Goal: Information Seeking & Learning: Learn about a topic

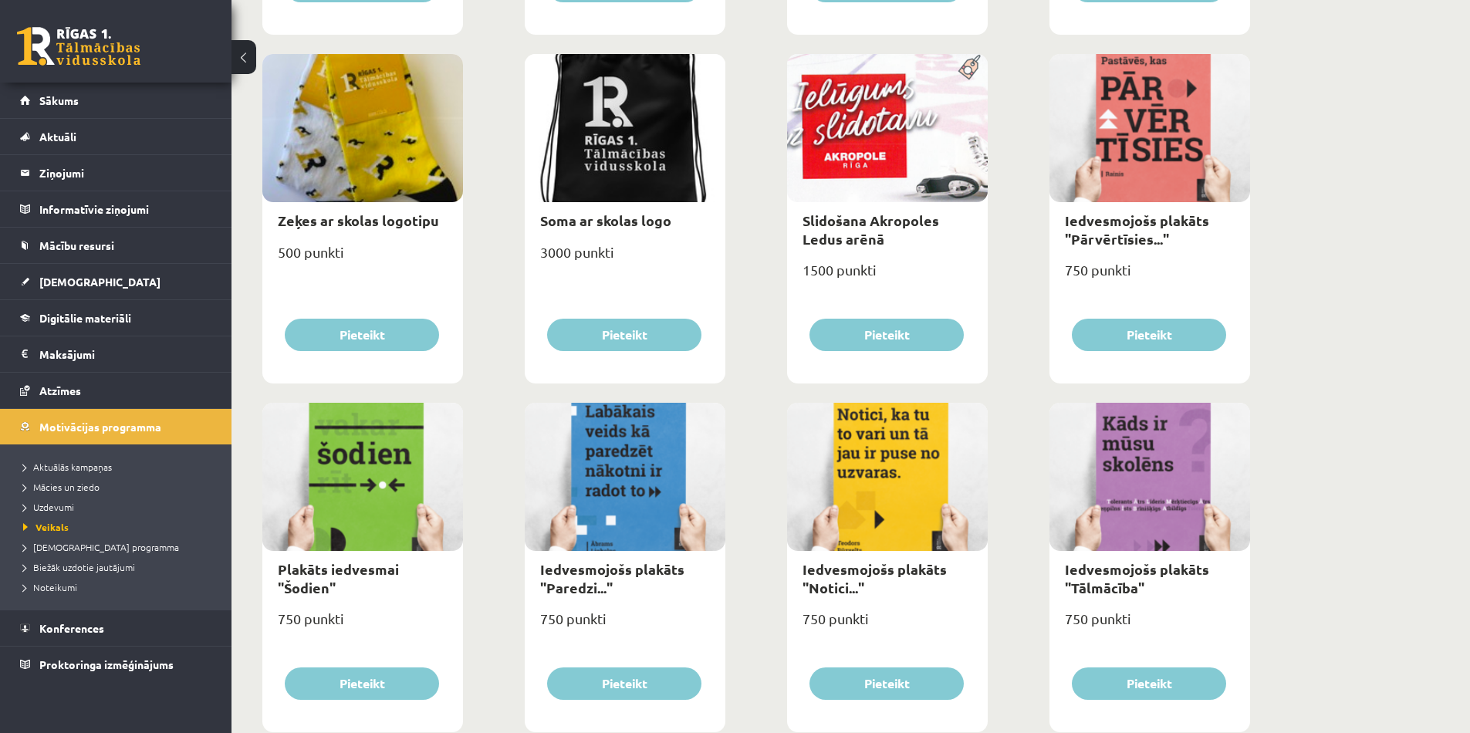
scroll to position [1247, 0]
click at [94, 96] on link "Sākums" at bounding box center [116, 101] width 192 height 36
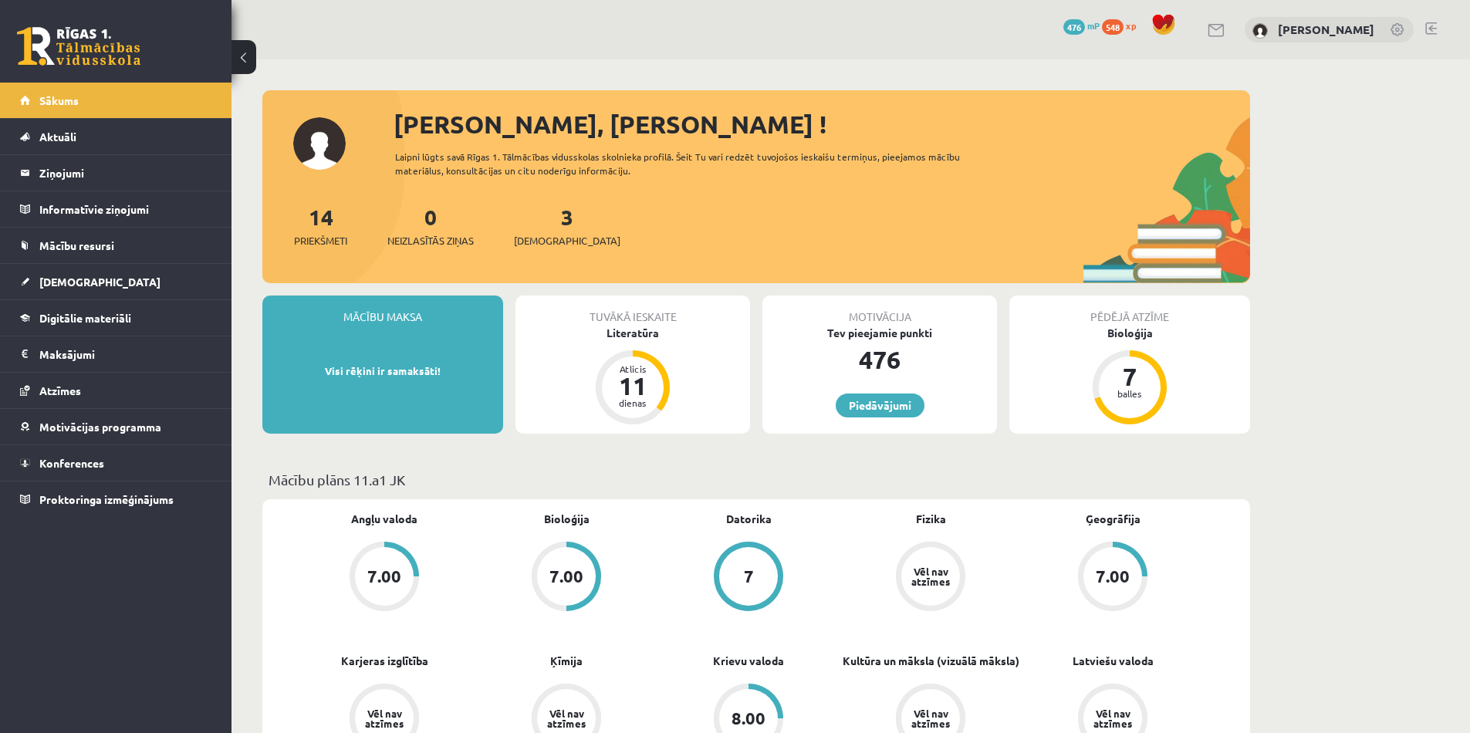
click at [549, 223] on div "3 Ieskaites" at bounding box center [567, 225] width 107 height 48
click at [553, 243] on span "[DEMOGRAPHIC_DATA]" at bounding box center [567, 240] width 107 height 15
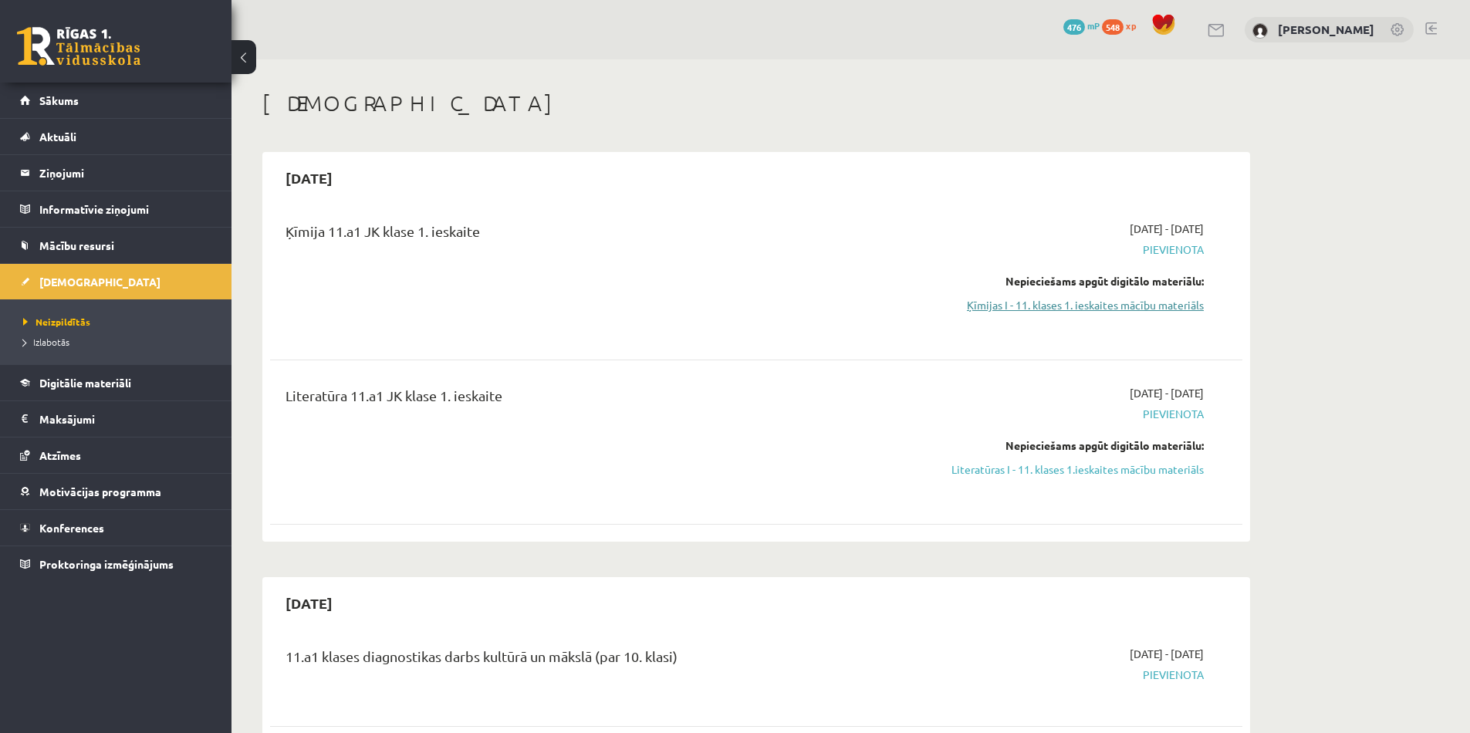
click at [1139, 302] on link "Ķīmijas I - 11. klases 1. ieskaites mācību materiāls" at bounding box center [1058, 305] width 291 height 16
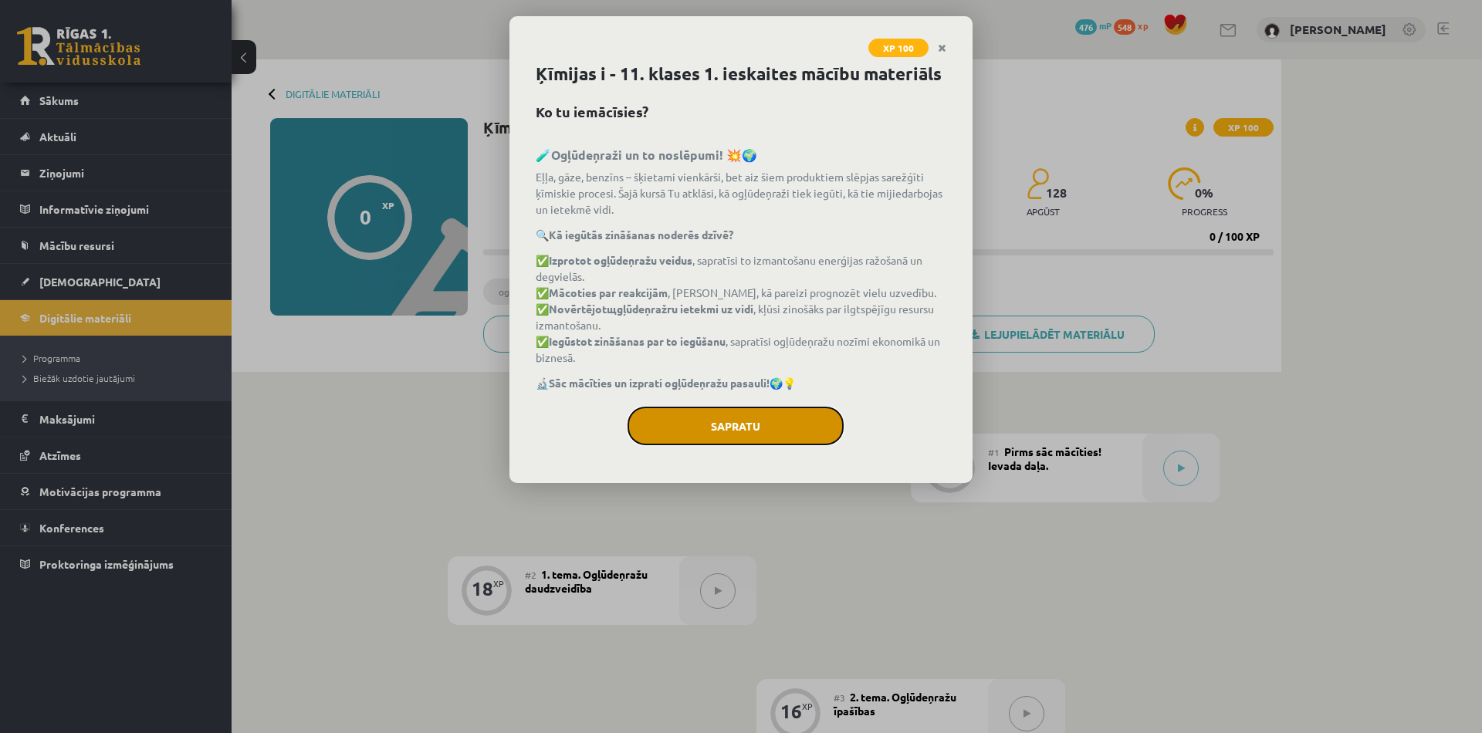
click at [699, 438] on button "Sapratu" at bounding box center [736, 426] width 216 height 39
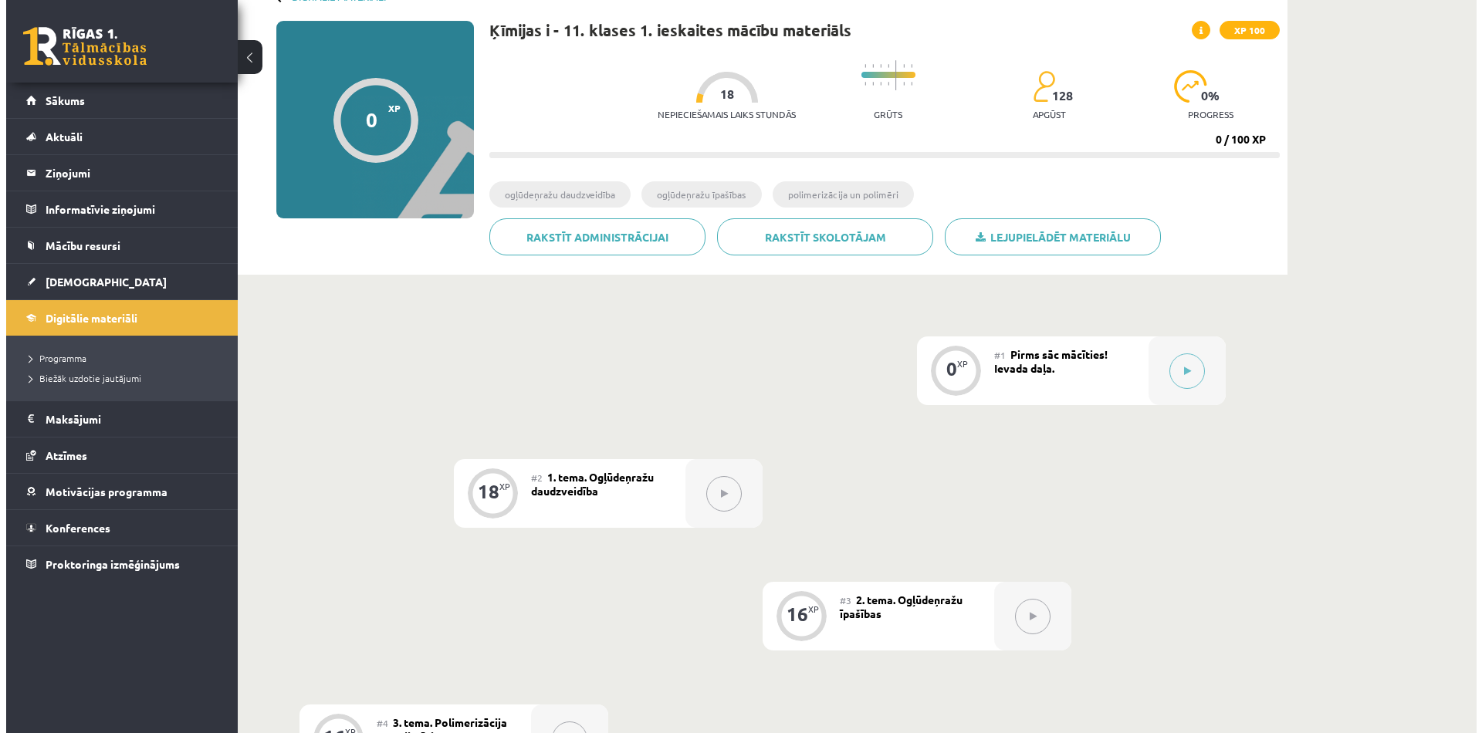
scroll to position [74, 0]
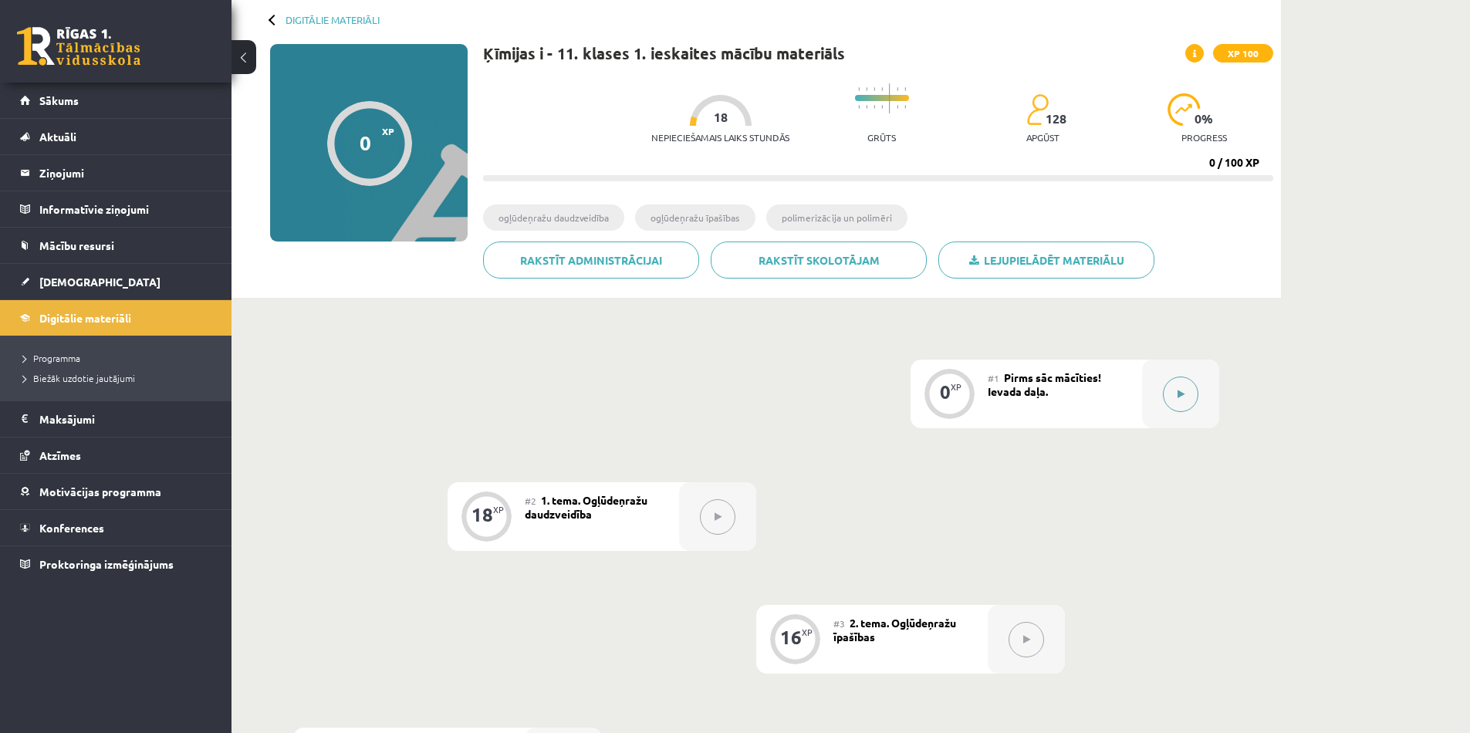
click at [1168, 394] on button at bounding box center [1181, 395] width 36 height 36
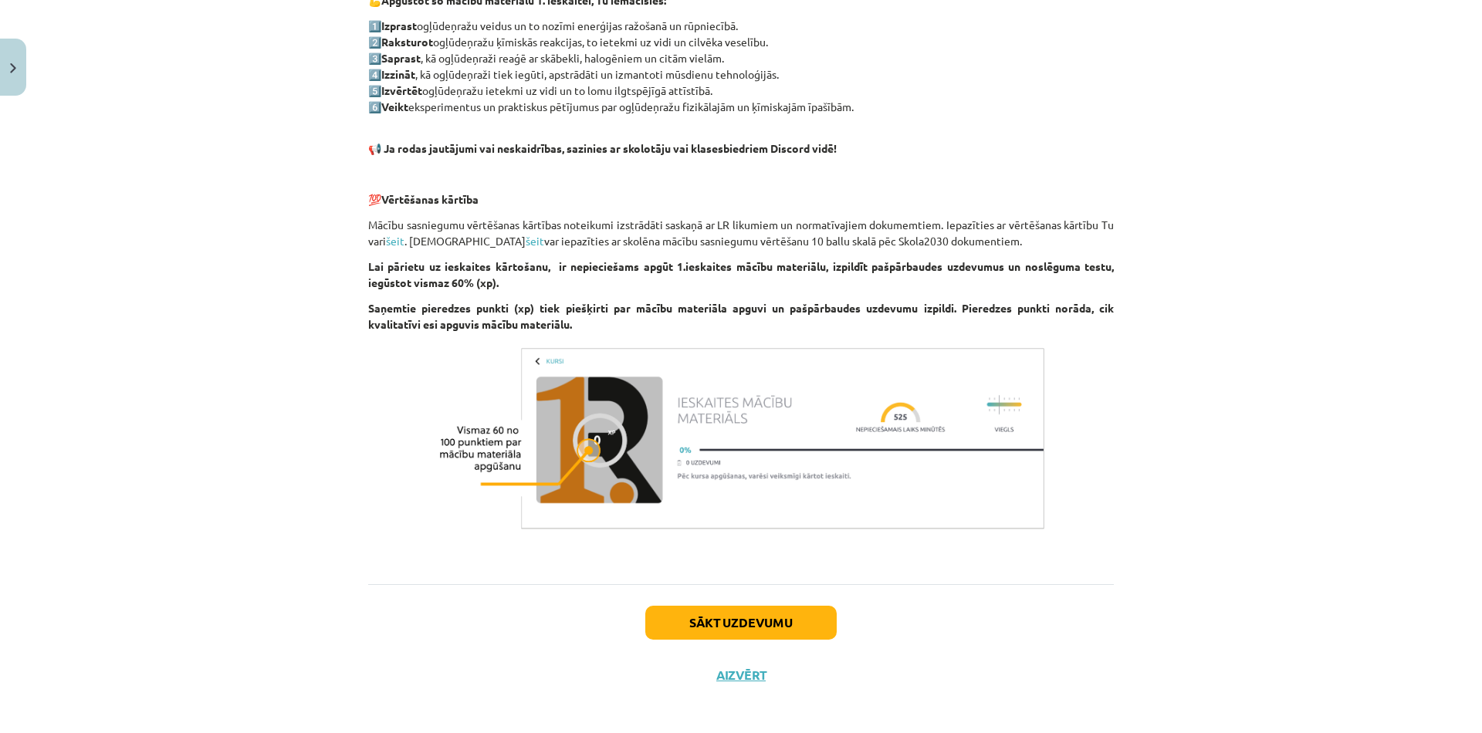
scroll to position [770, 0]
click at [775, 632] on button "Sākt uzdevumu" at bounding box center [740, 622] width 191 height 34
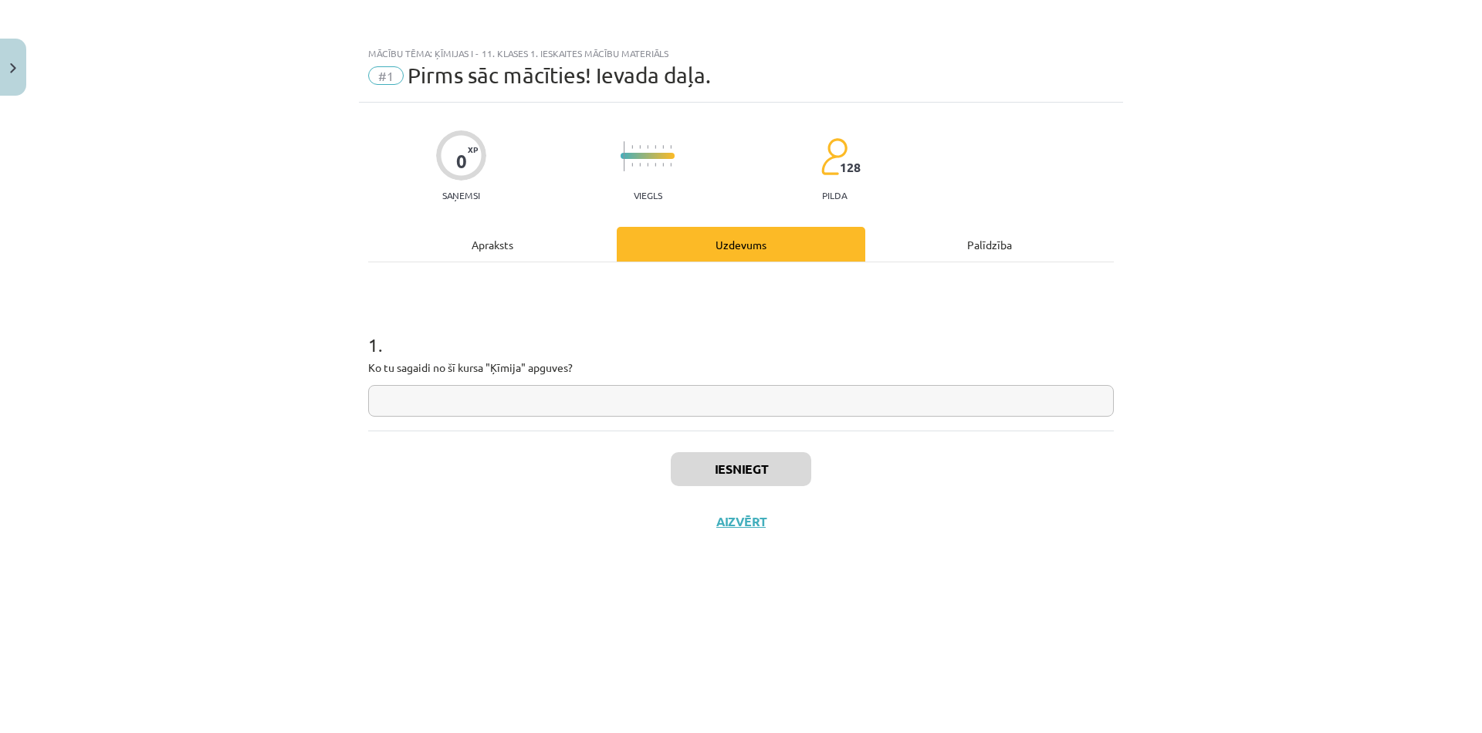
click at [687, 402] on input "text" at bounding box center [741, 401] width 746 height 32
type input "**********"
click at [749, 465] on button "Iesniegt" at bounding box center [741, 469] width 140 height 34
click at [757, 526] on button "Nākamā nodarbība" at bounding box center [740, 532] width 151 height 36
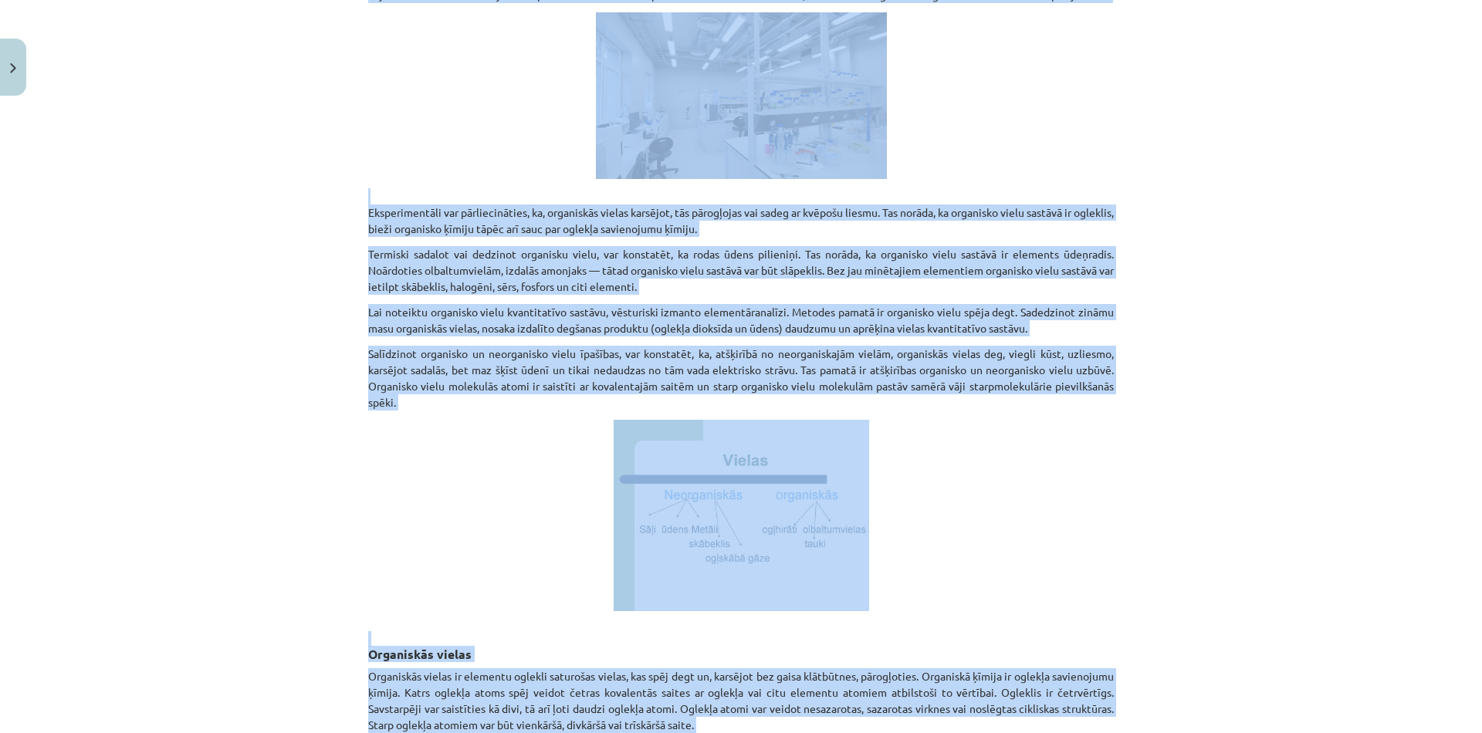
scroll to position [756, 0]
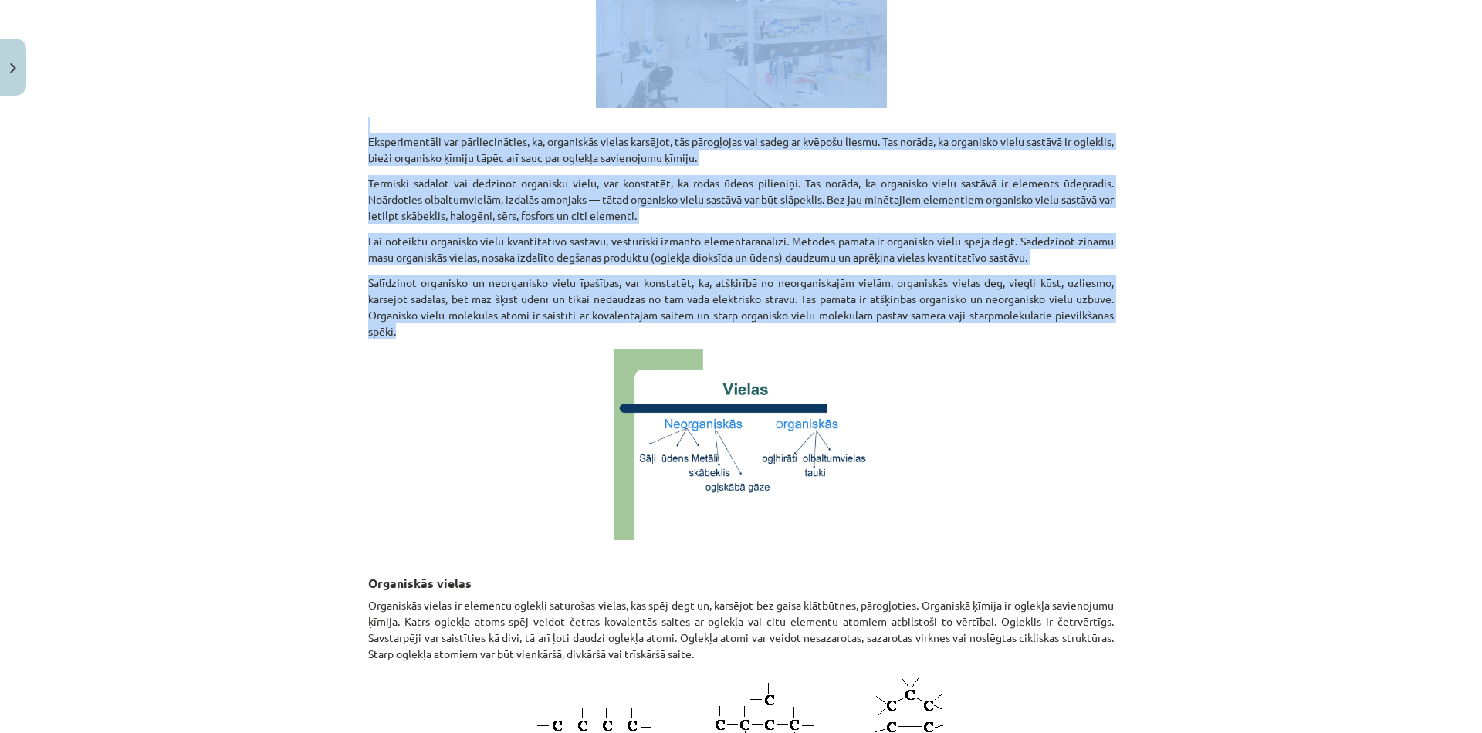
drag, startPoint x: 363, startPoint y: 286, endPoint x: 729, endPoint y: 348, distance: 371.1
click at [729, 348] on div "Ogļūdeņražu daudzveidība 💡 Materiāls tev palīdzēs: 🔸 Salīdzina organiskās un ne…" at bounding box center [741, 587] width 746 height 2134
copy div "Loremipsum dolors amet consectetura el seddoe temp incididunt utlaboree dolorem…"
click at [1302, 231] on div "Mācību tēma: Ķīmijas i - 11. klases 1. ieskaites mācību materiāls #2 1. tema. O…" at bounding box center [741, 366] width 1482 height 733
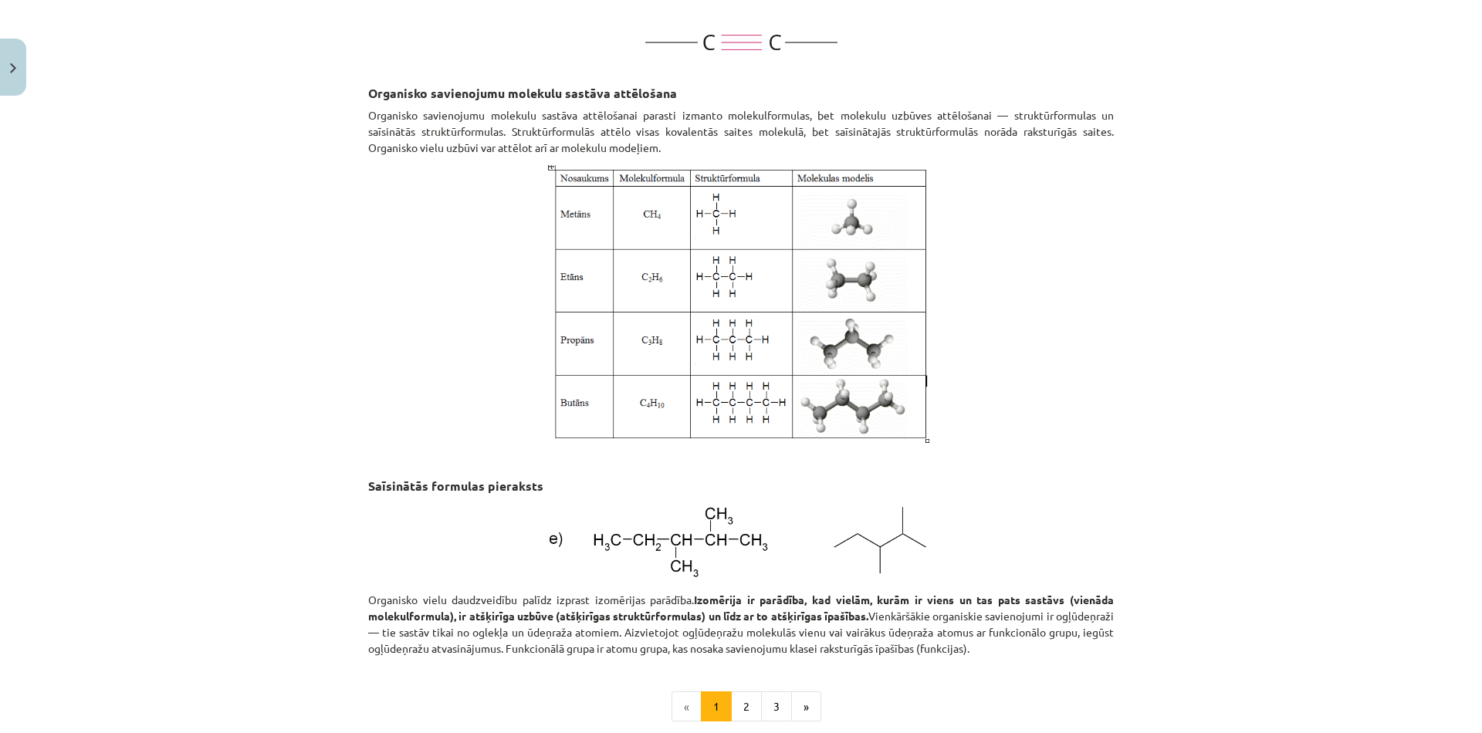
scroll to position [1931, 0]
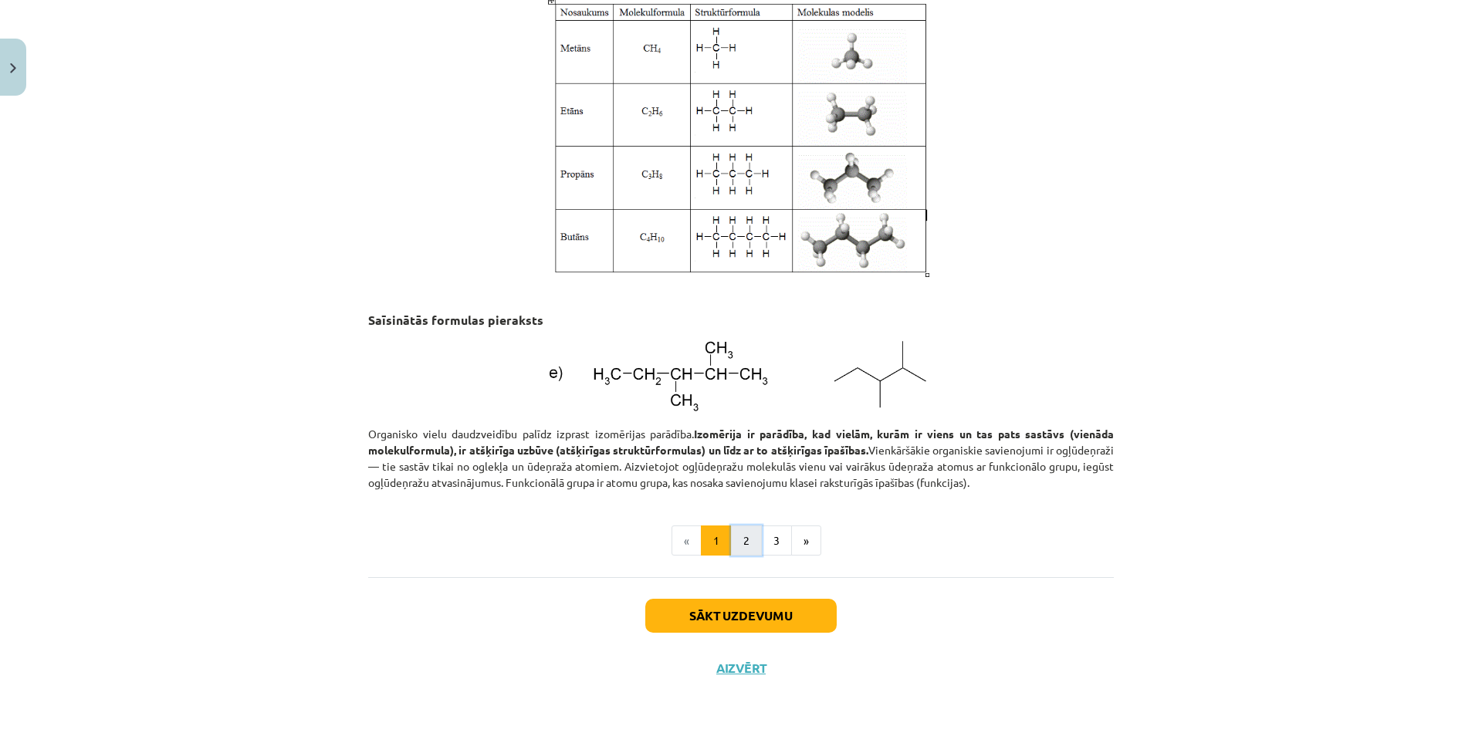
click at [733, 540] on button "2" at bounding box center [746, 541] width 31 height 31
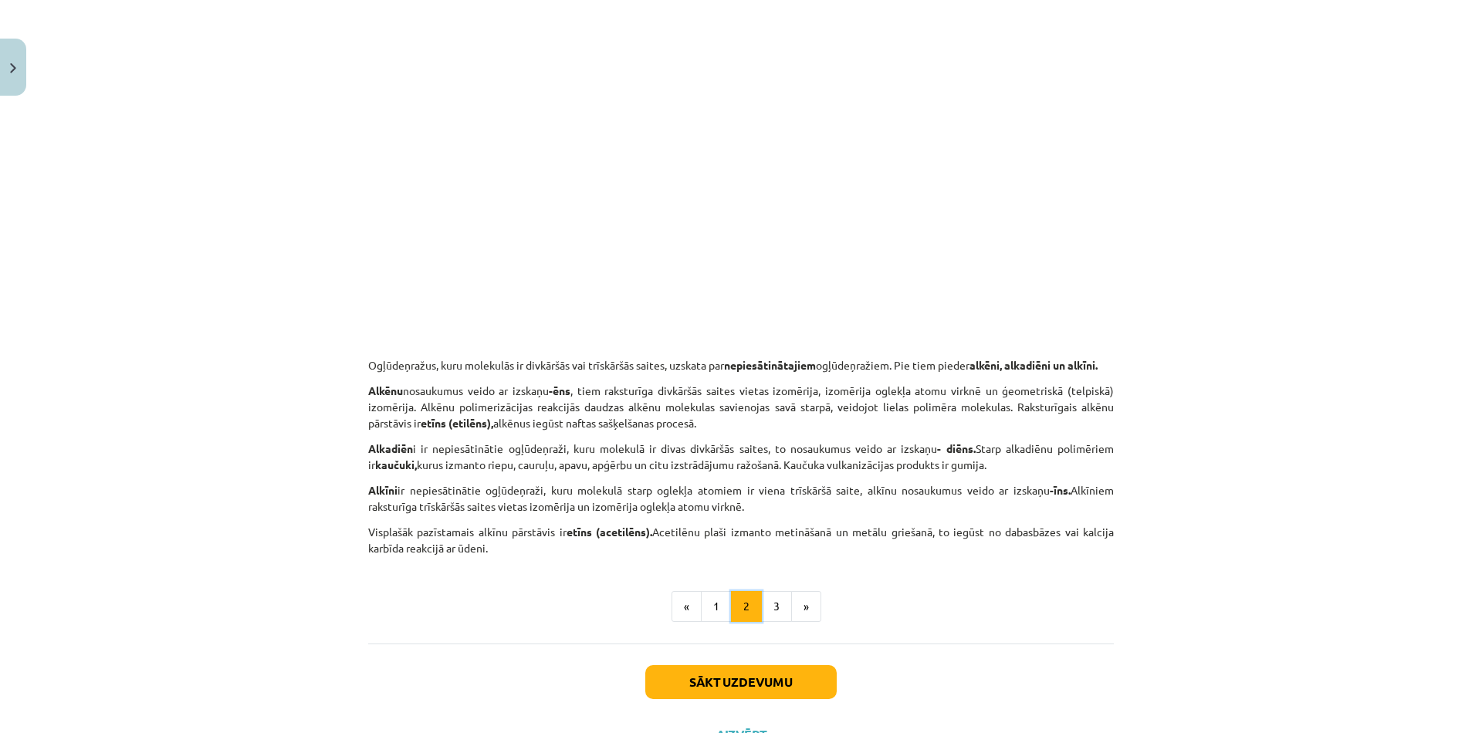
scroll to position [2394, 0]
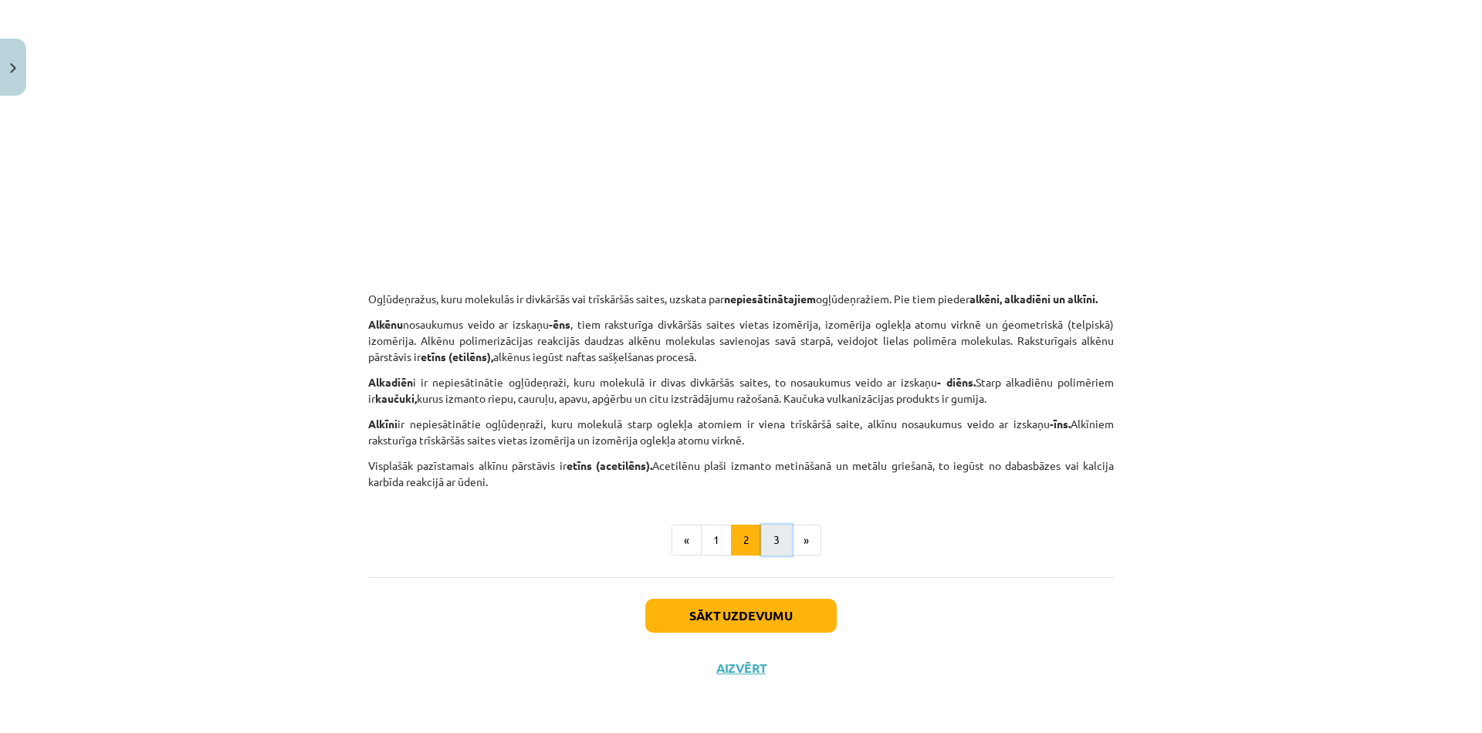
click at [764, 549] on button "3" at bounding box center [776, 540] width 31 height 31
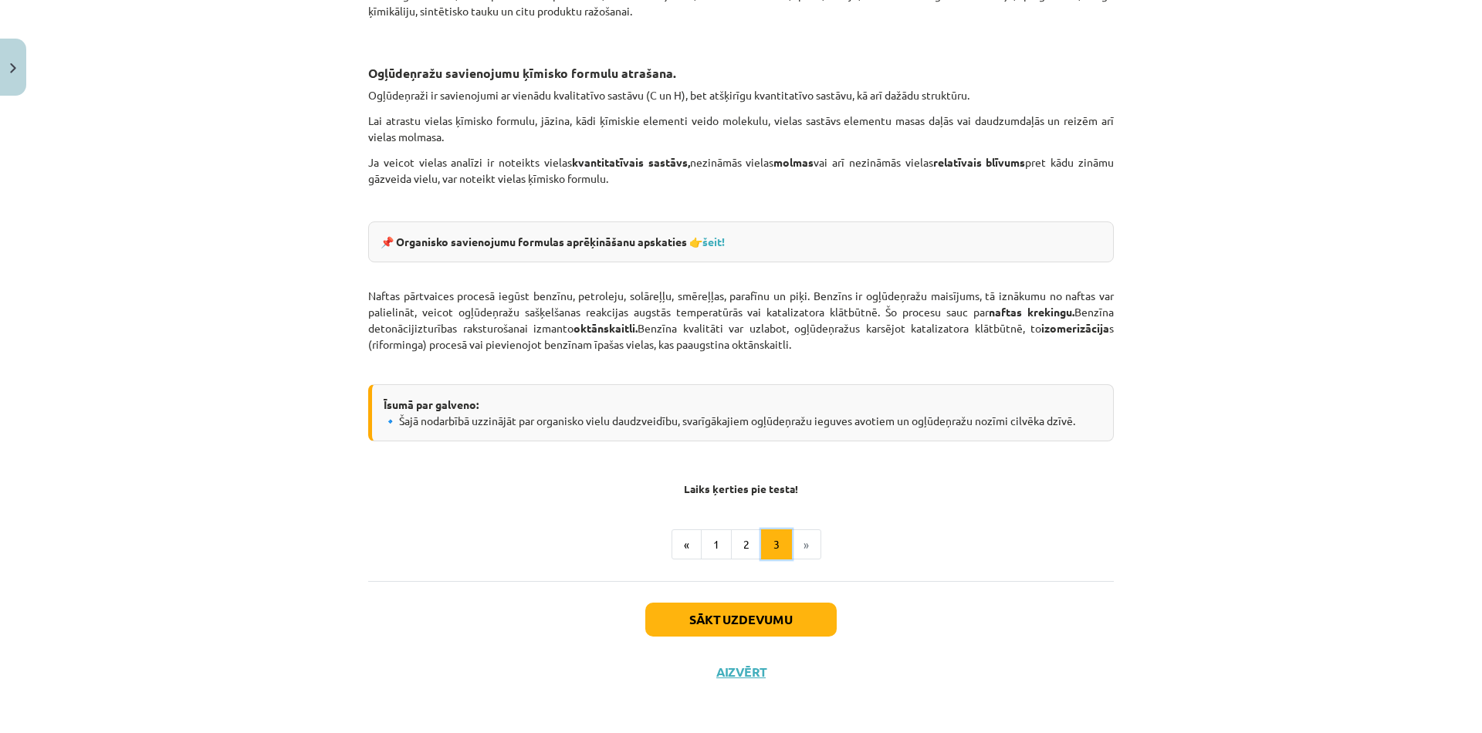
scroll to position [2437, 0]
click at [733, 541] on button "2" at bounding box center [746, 543] width 31 height 31
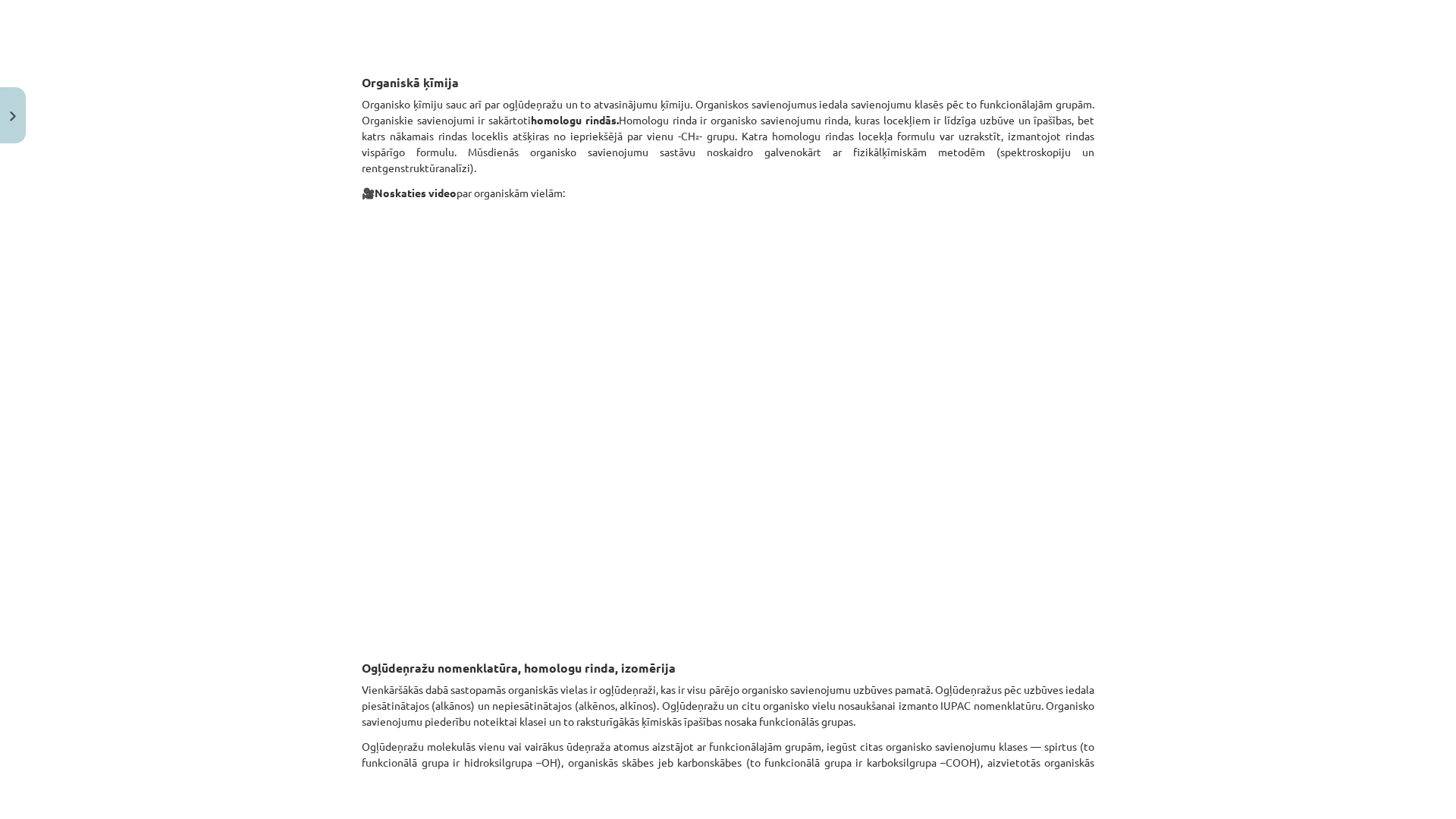
scroll to position [377, 0]
